Goal: Understand process/instructions: Learn how to perform a task or action

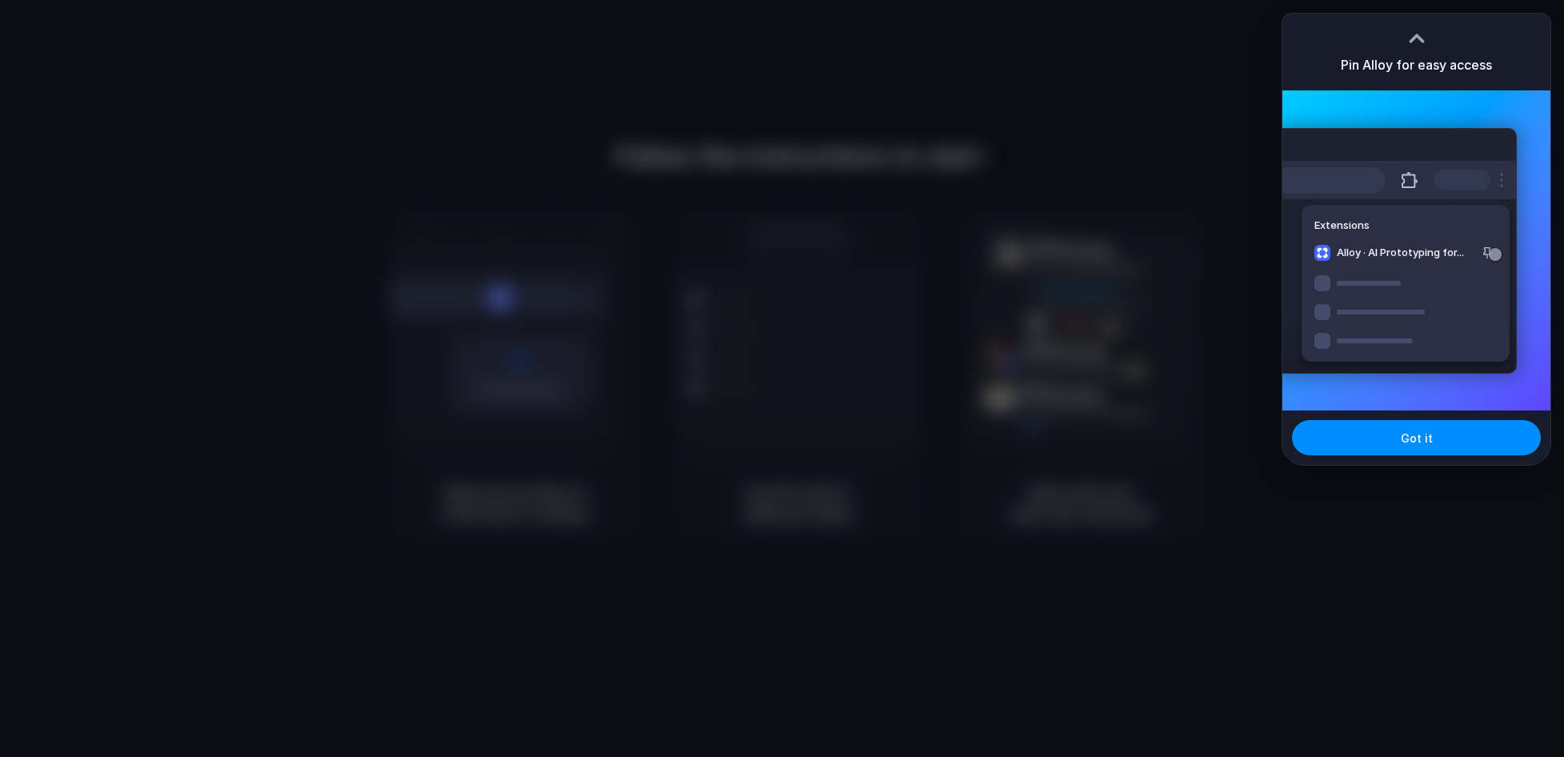
click at [1097, 75] on div at bounding box center [782, 378] width 1564 height 757
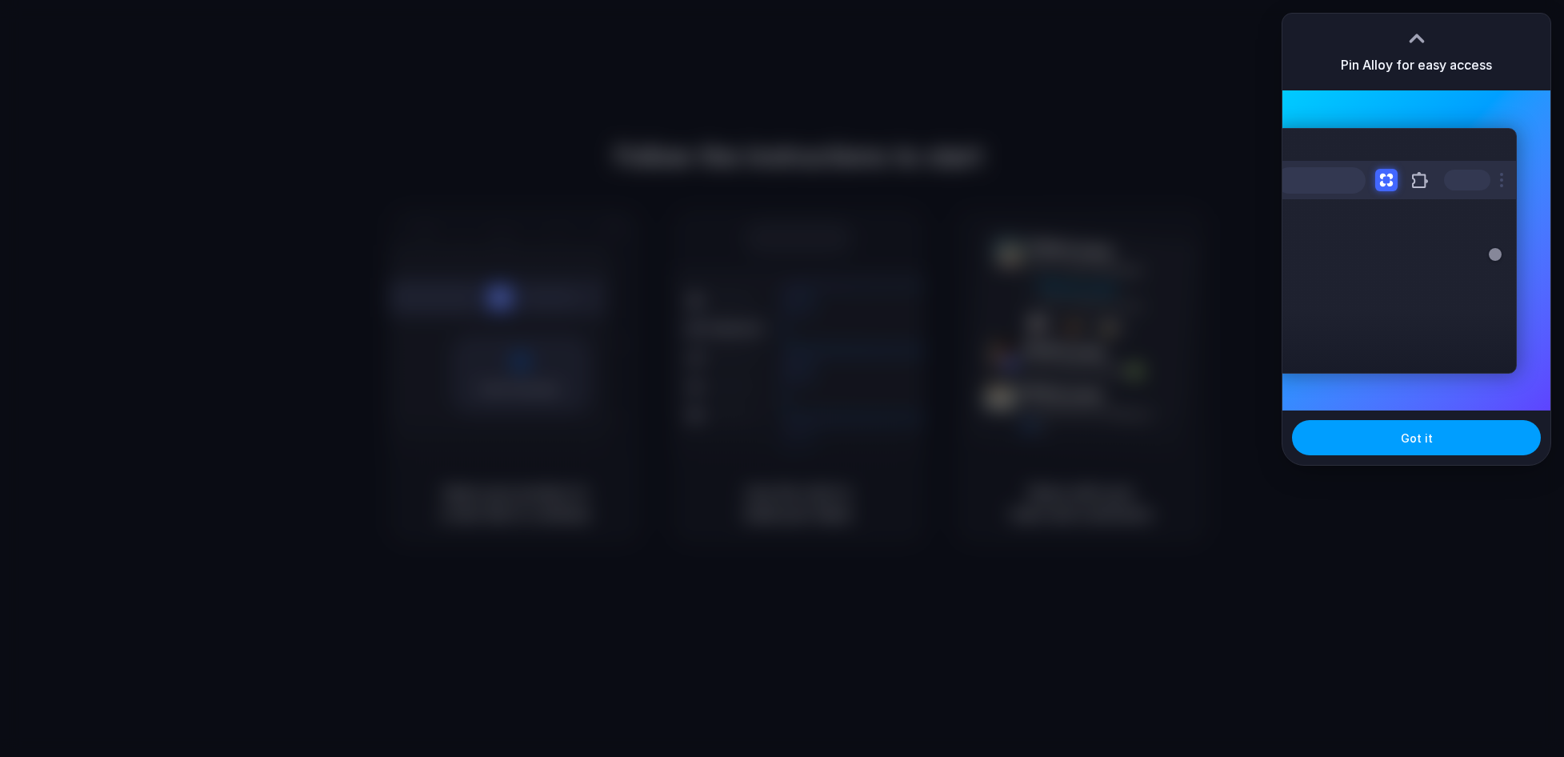
click at [1374, 435] on button "Got it" at bounding box center [1416, 437] width 249 height 35
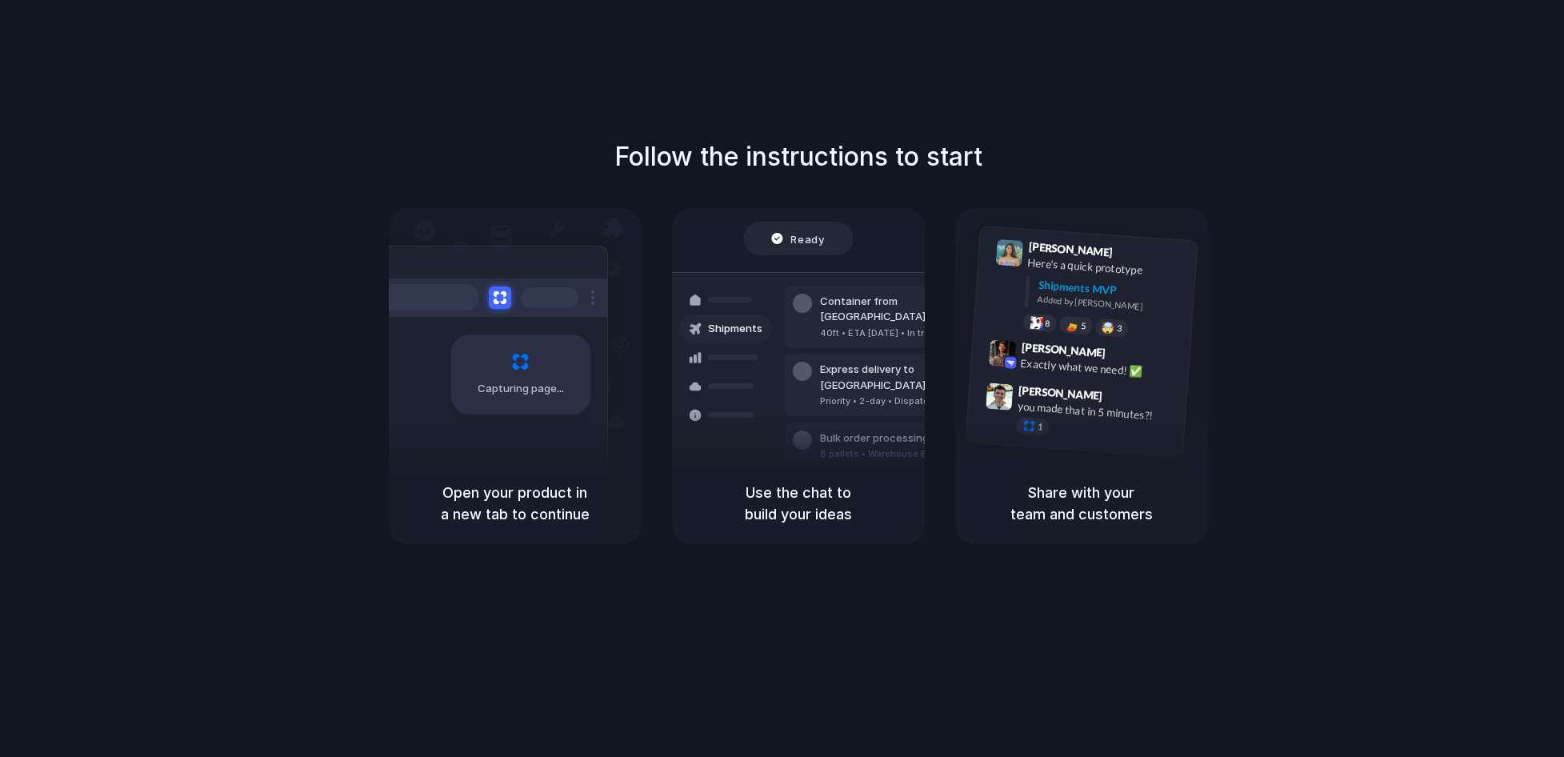
click at [1296, 86] on div "Follow the instructions to start Capturing page Open your product in a new tab …" at bounding box center [798, 394] width 1596 height 789
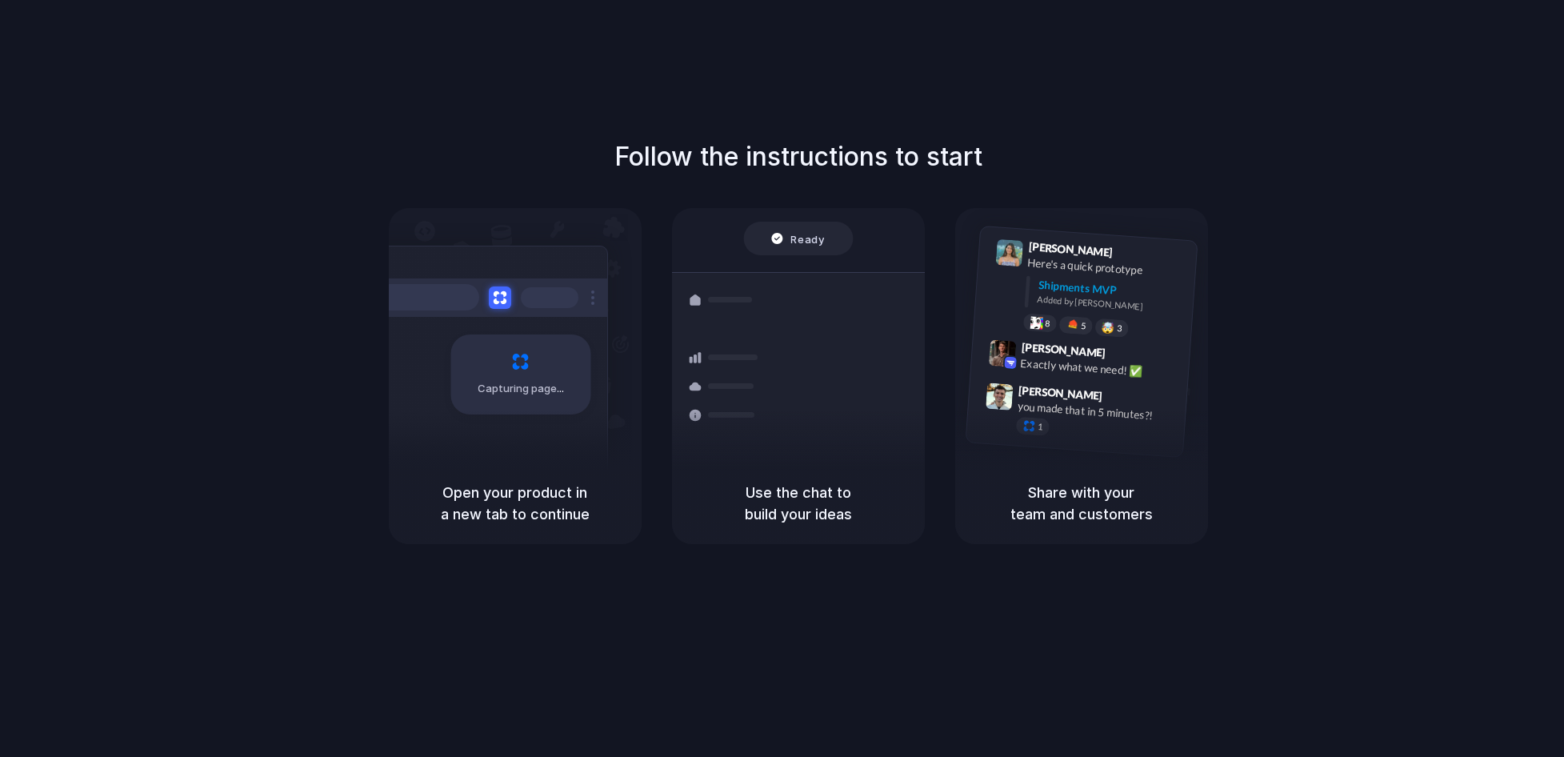
click at [1177, 146] on div "Follow the instructions to start Capturing page Open your product in a new tab …" at bounding box center [798, 341] width 1564 height 406
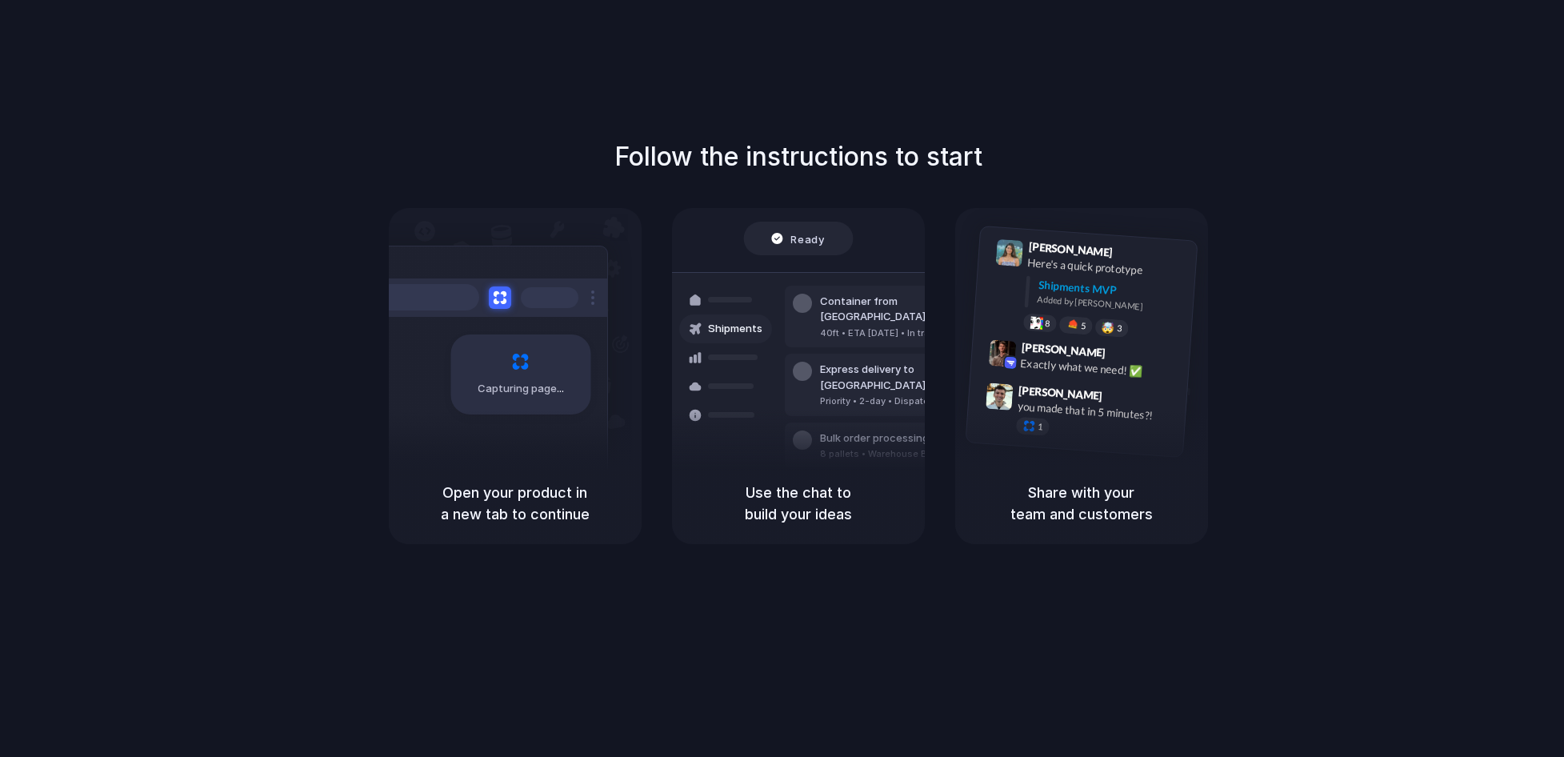
click at [1061, 115] on div "Follow the instructions to start Capturing page Open your product in a new tab …" at bounding box center [798, 394] width 1596 height 789
drag, startPoint x: 1214, startPoint y: 120, endPoint x: 1226, endPoint y: 97, distance: 26.1
click at [1214, 120] on div "Follow the instructions to start Capturing page Open your product in a new tab …" at bounding box center [798, 394] width 1596 height 789
drag, startPoint x: 1202, startPoint y: 141, endPoint x: 1211, endPoint y: 76, distance: 65.4
click at [1202, 138] on div "Follow the instructions to start Capturing page Open your product in a new tab …" at bounding box center [798, 341] width 1564 height 406
